Goal: Transaction & Acquisition: Purchase product/service

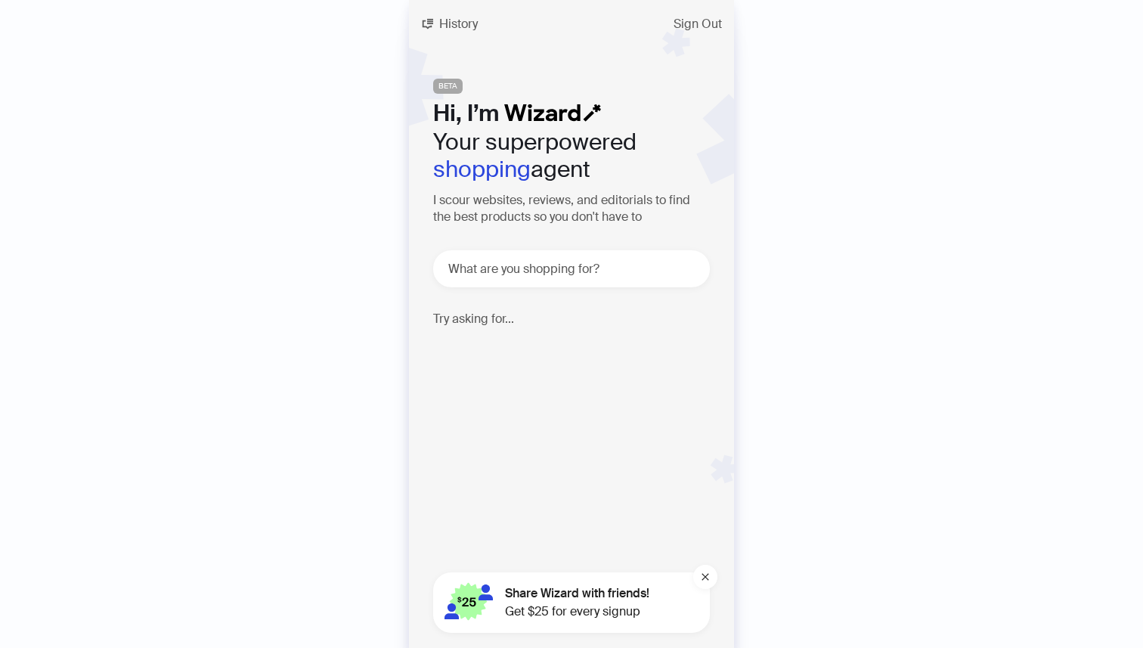
click at [454, 82] on span "BETA" at bounding box center [447, 86] width 29 height 15
click at [472, 20] on span "History" at bounding box center [458, 24] width 39 height 12
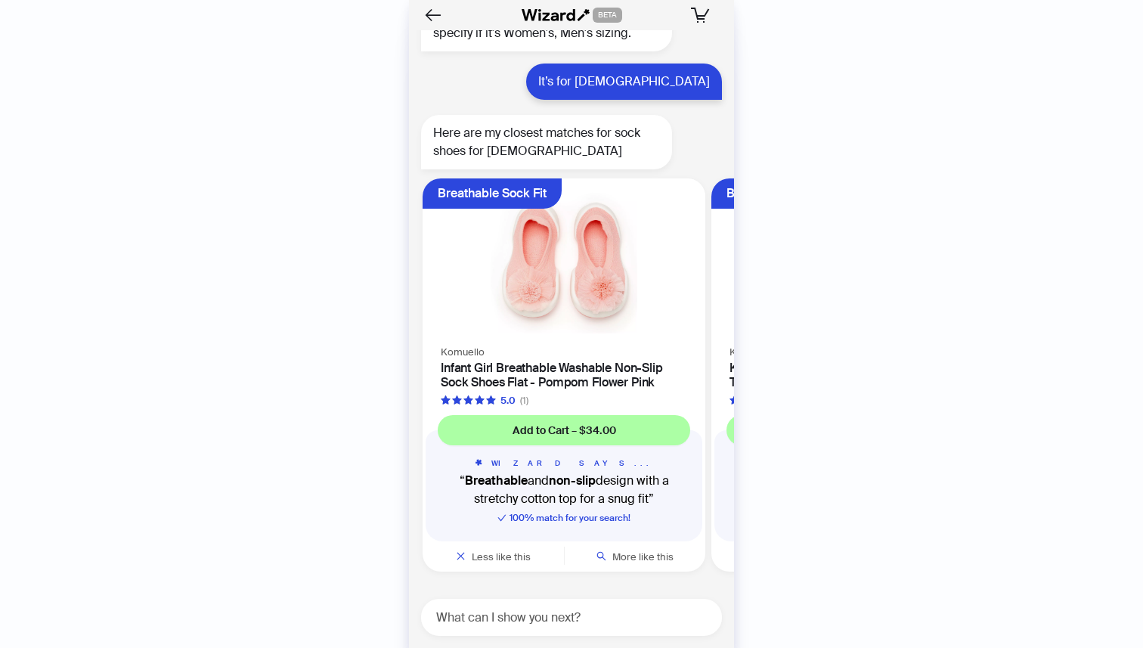
scroll to position [20544, 0]
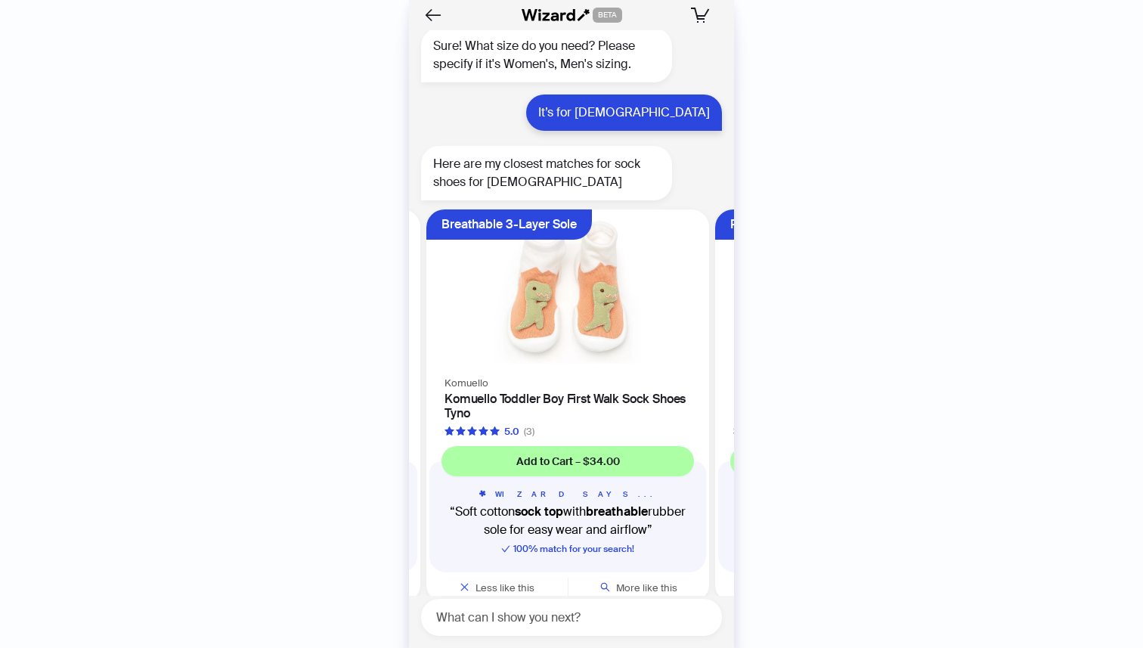
scroll to position [20544, 0]
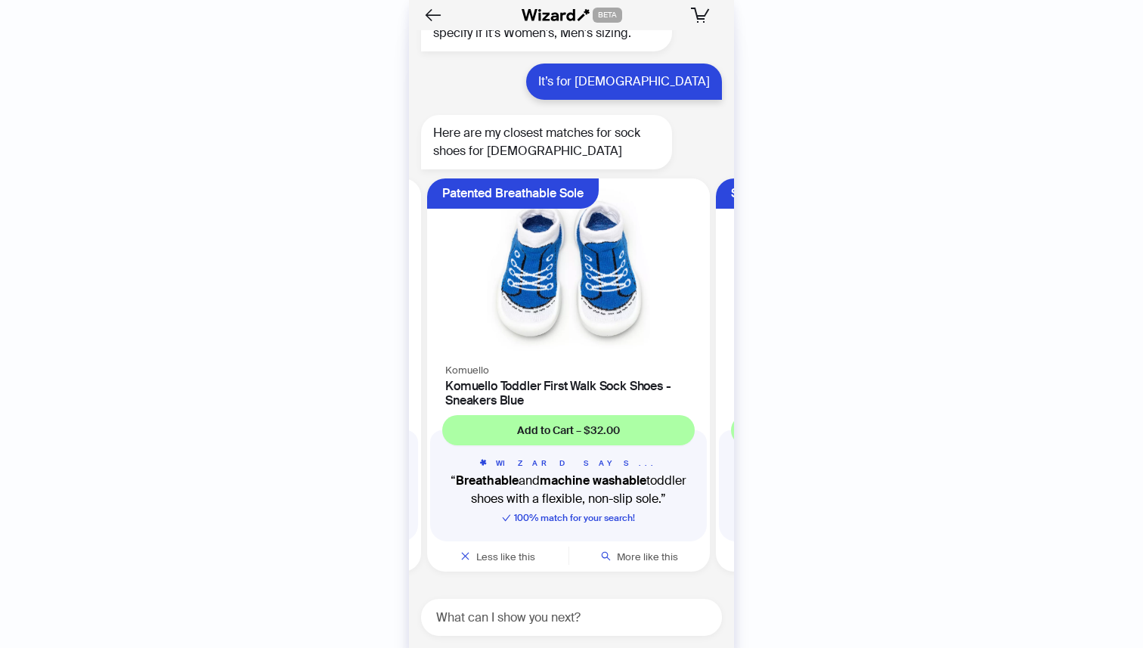
scroll to position [0, 574]
click at [612, 250] on img at bounding box center [567, 269] width 265 height 164
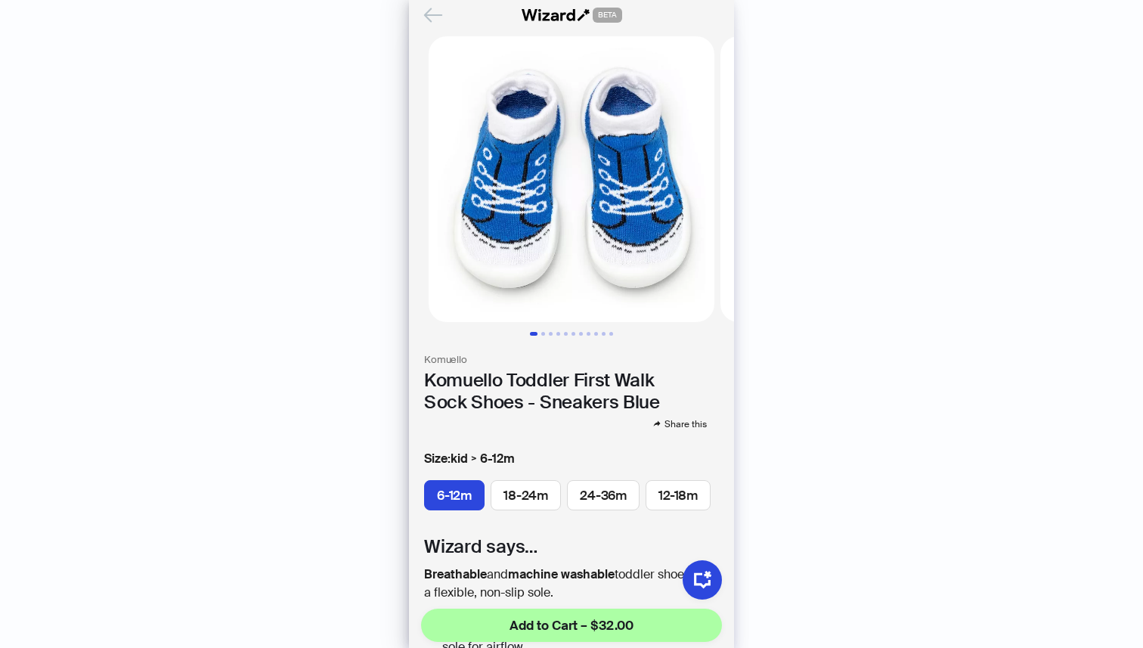
click at [436, 17] on icon "Back" at bounding box center [433, 15] width 26 height 26
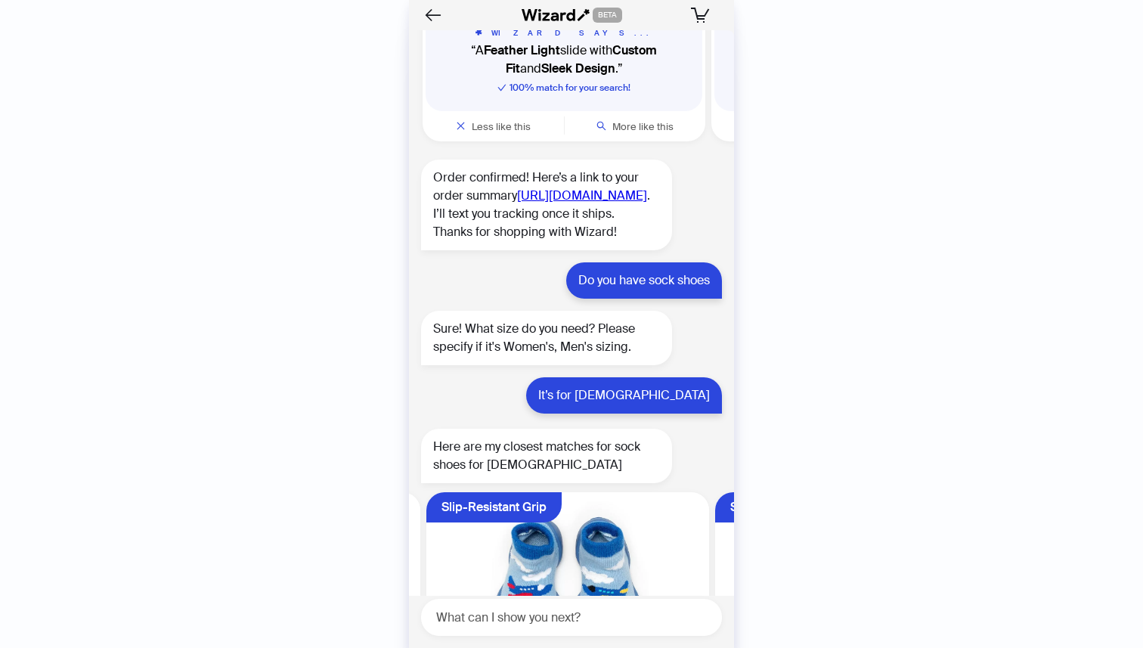
scroll to position [19845, 0]
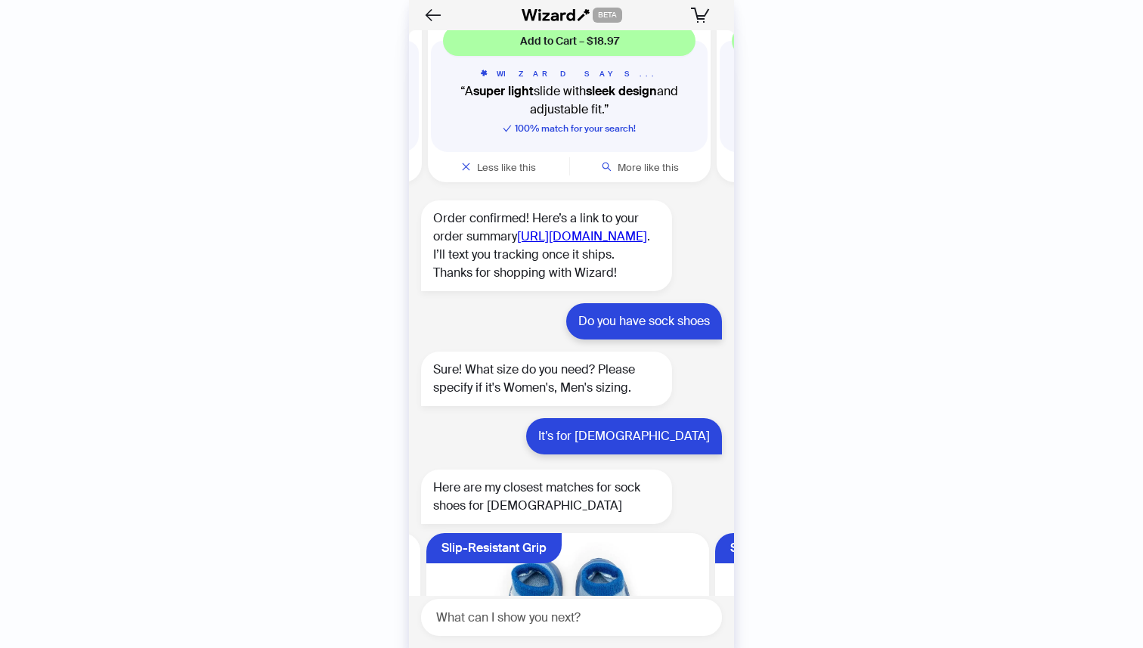
scroll to position [0, 285]
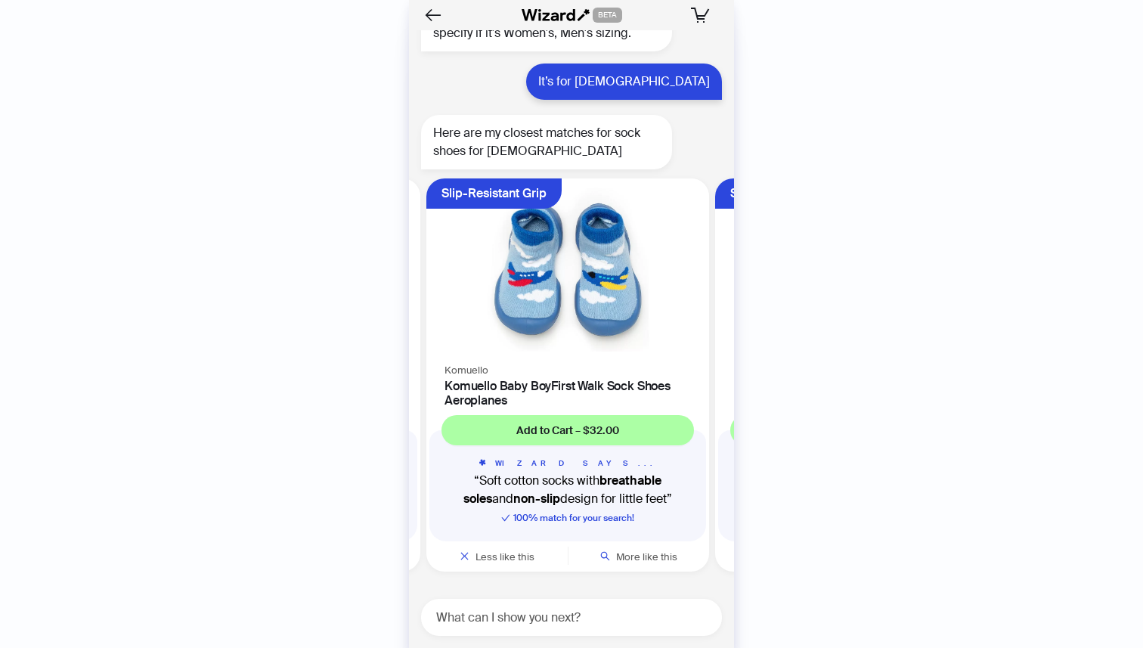
scroll to position [20544, 0]
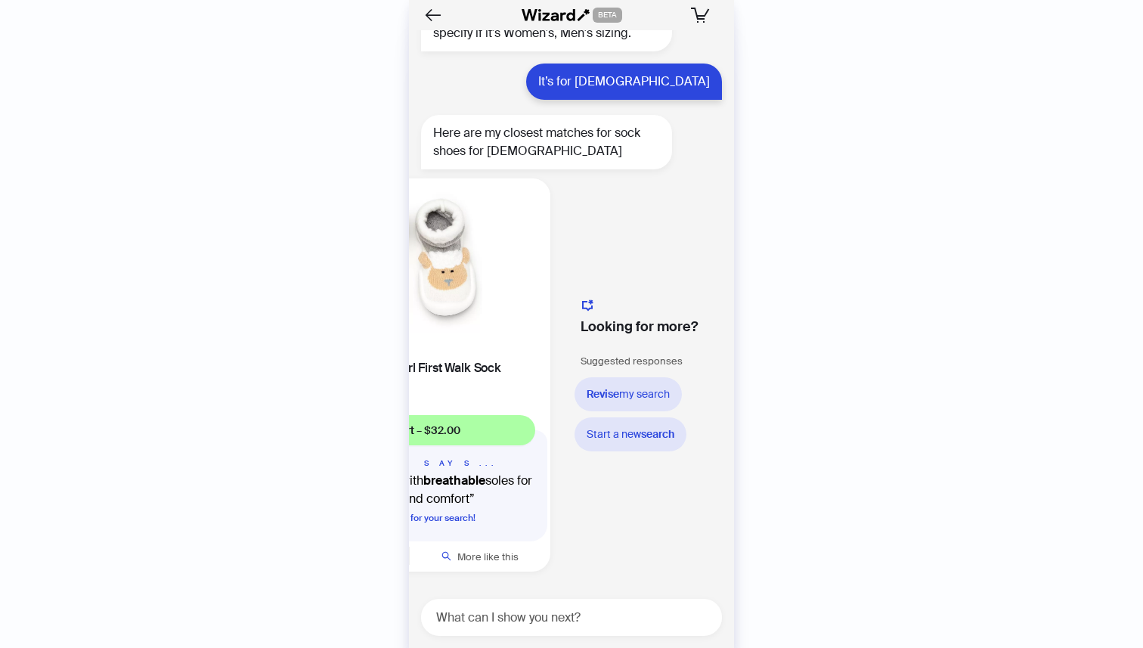
scroll to position [0, 1606]
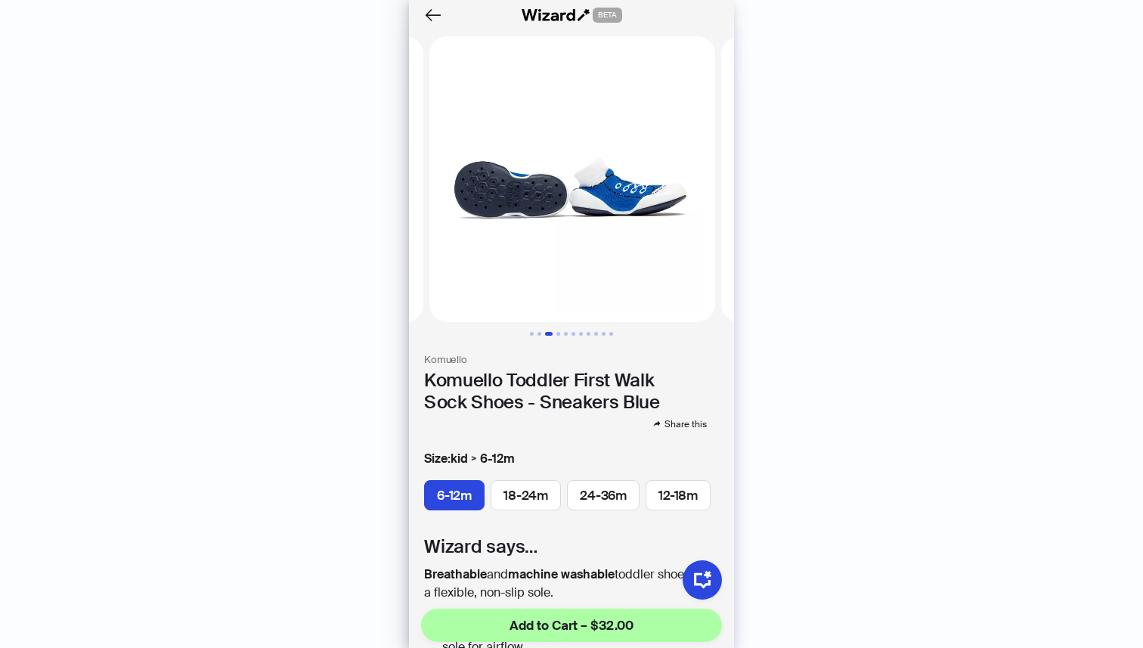
scroll to position [0, 584]
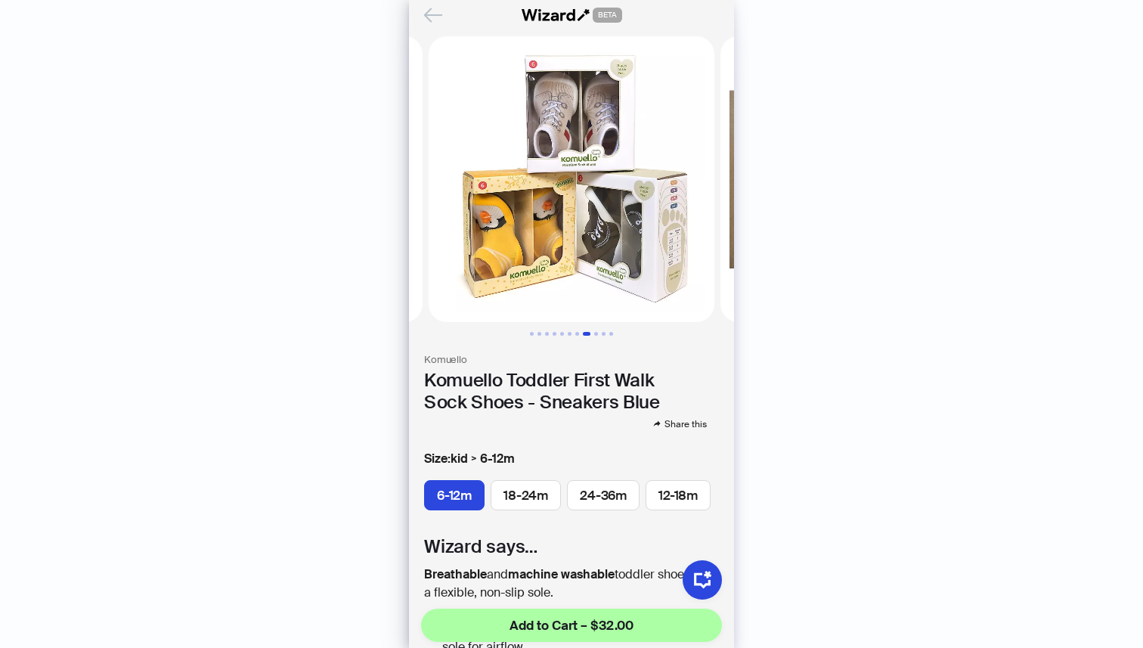
click at [438, 17] on icon "Back" at bounding box center [433, 15] width 26 height 26
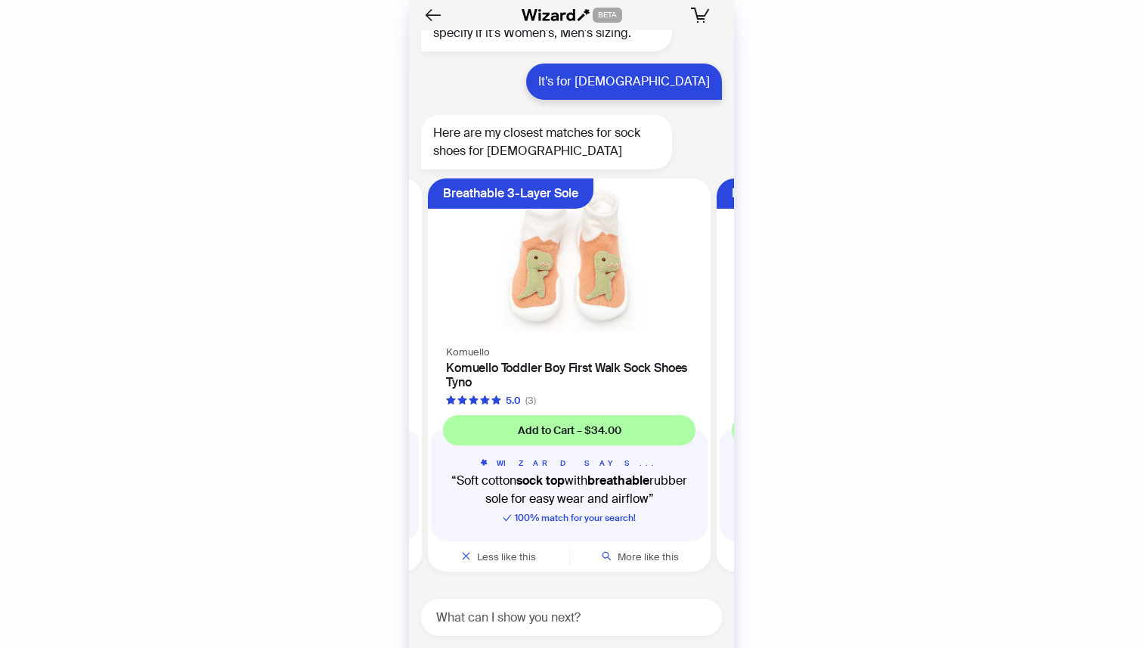
scroll to position [0, 285]
